Goal: Information Seeking & Learning: Learn about a topic

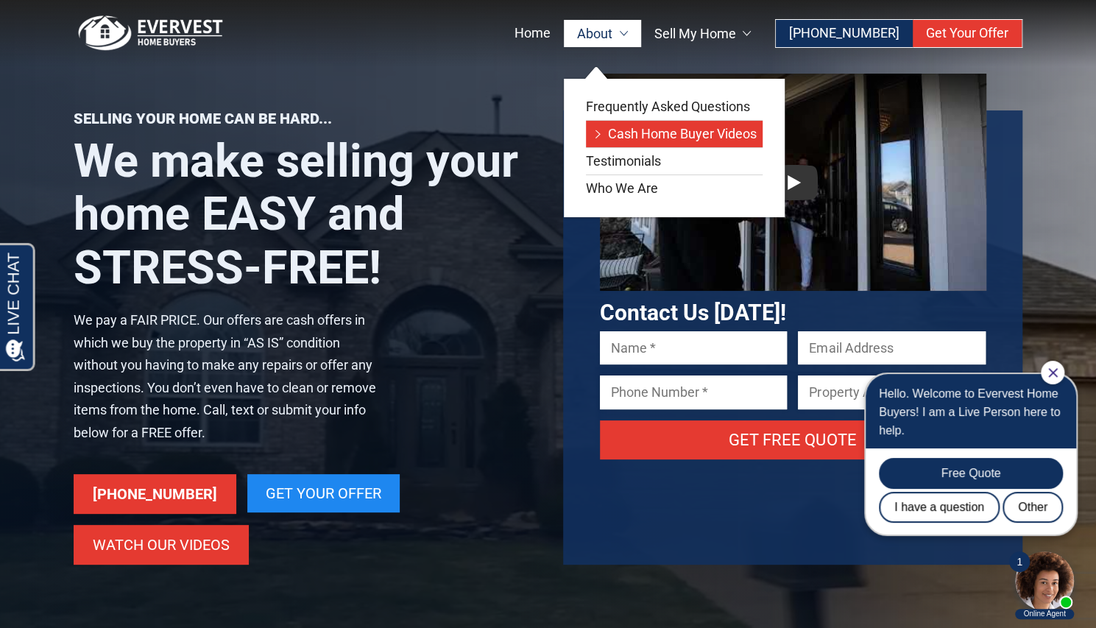
click at [655, 127] on link "Cash Home Buyer Videos" at bounding box center [674, 134] width 177 height 26
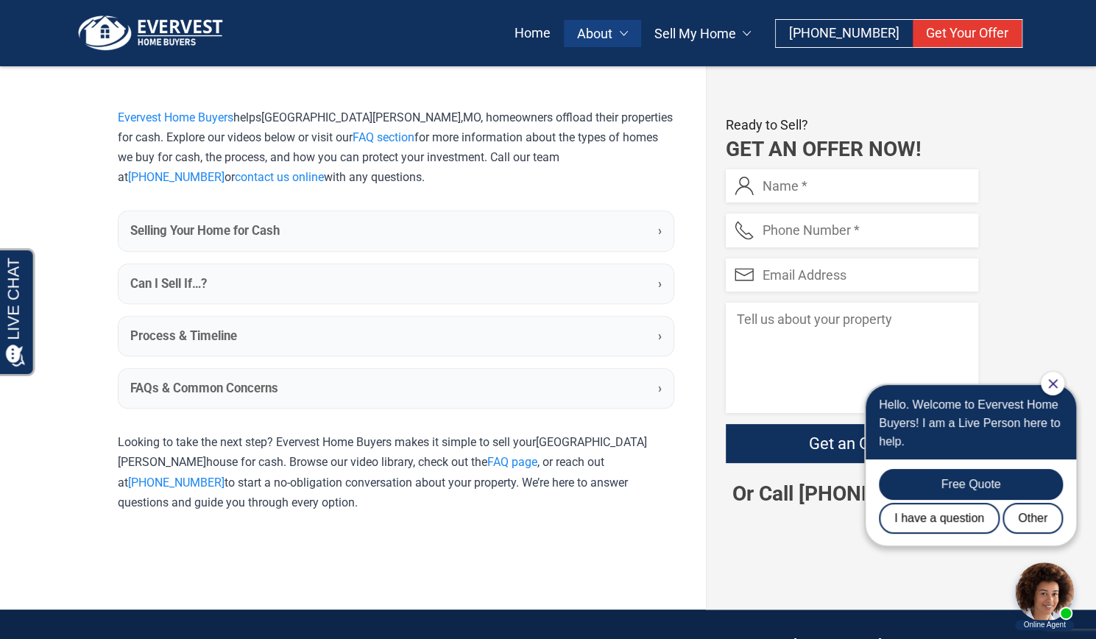
click at [419, 229] on summary "Selling Your Home for Cash ›" at bounding box center [396, 230] width 555 height 39
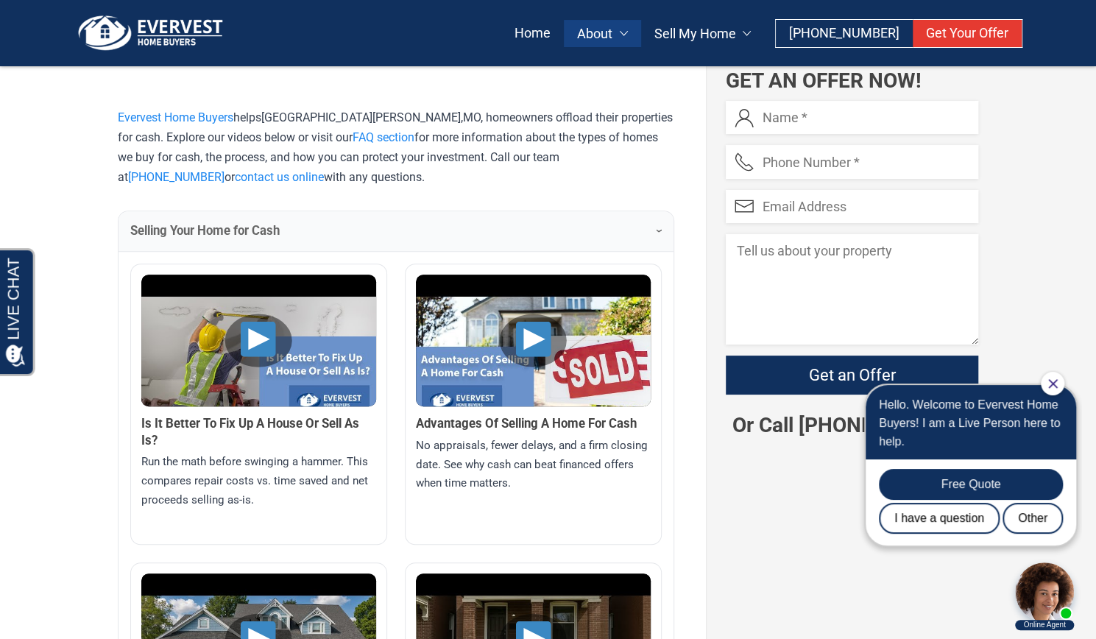
scroll to position [526, 0]
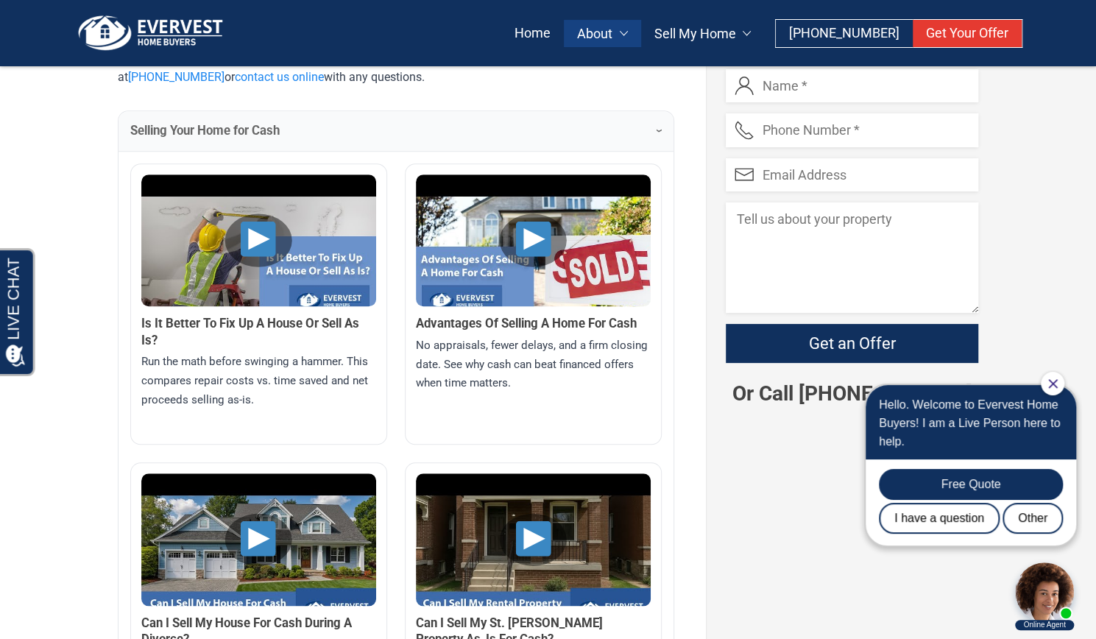
click at [450, 138] on summary "Selling Your Home for Cash ›" at bounding box center [396, 130] width 555 height 39
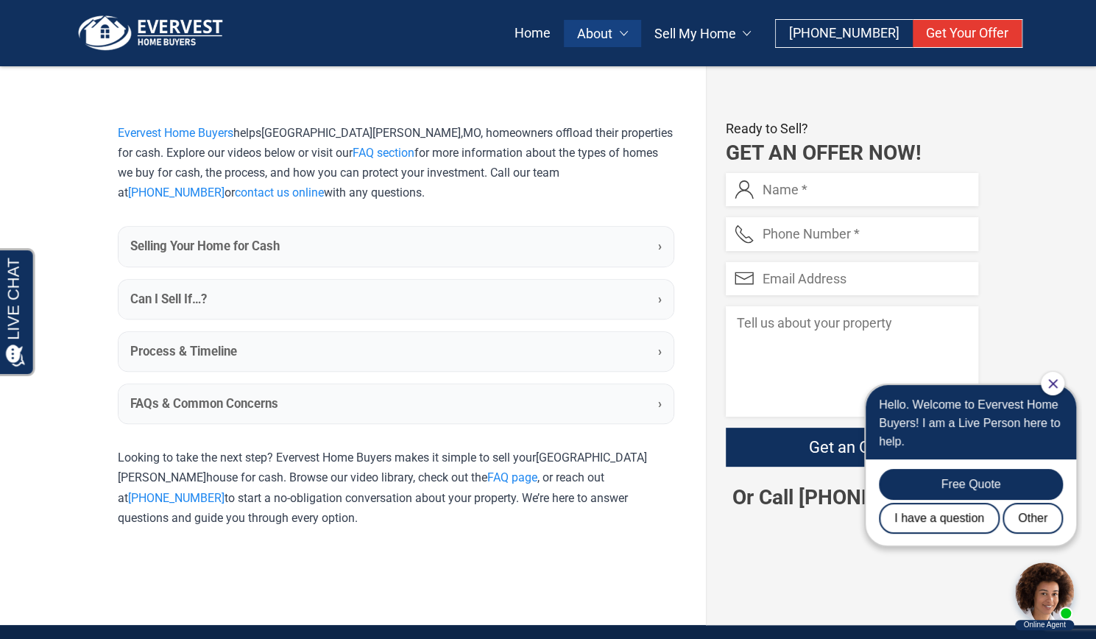
scroll to position [407, 0]
